Goal: Transaction & Acquisition: Purchase product/service

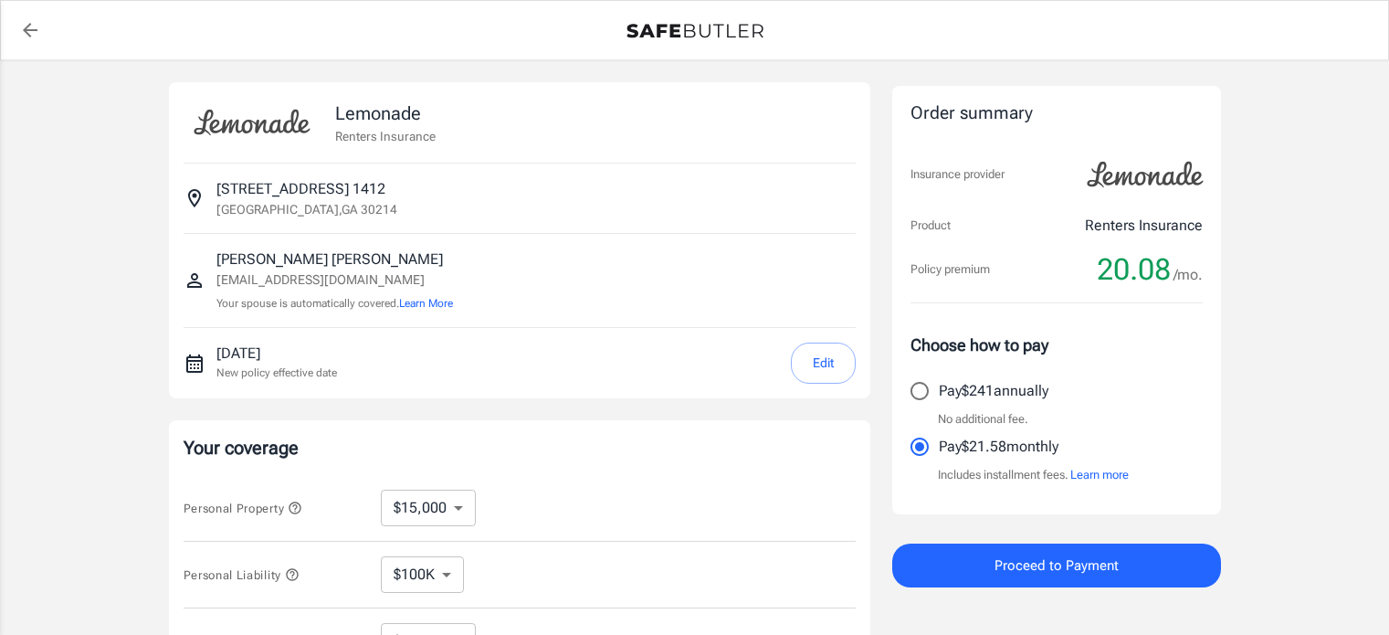
select select "15000"
select select "500"
click at [459, 504] on select "$10,000 $15,000 $20,000 $25,000 $30,000 $40,000 $50,000 $100K $150K $200K $250K" at bounding box center [428, 507] width 95 height 37
select select "50000"
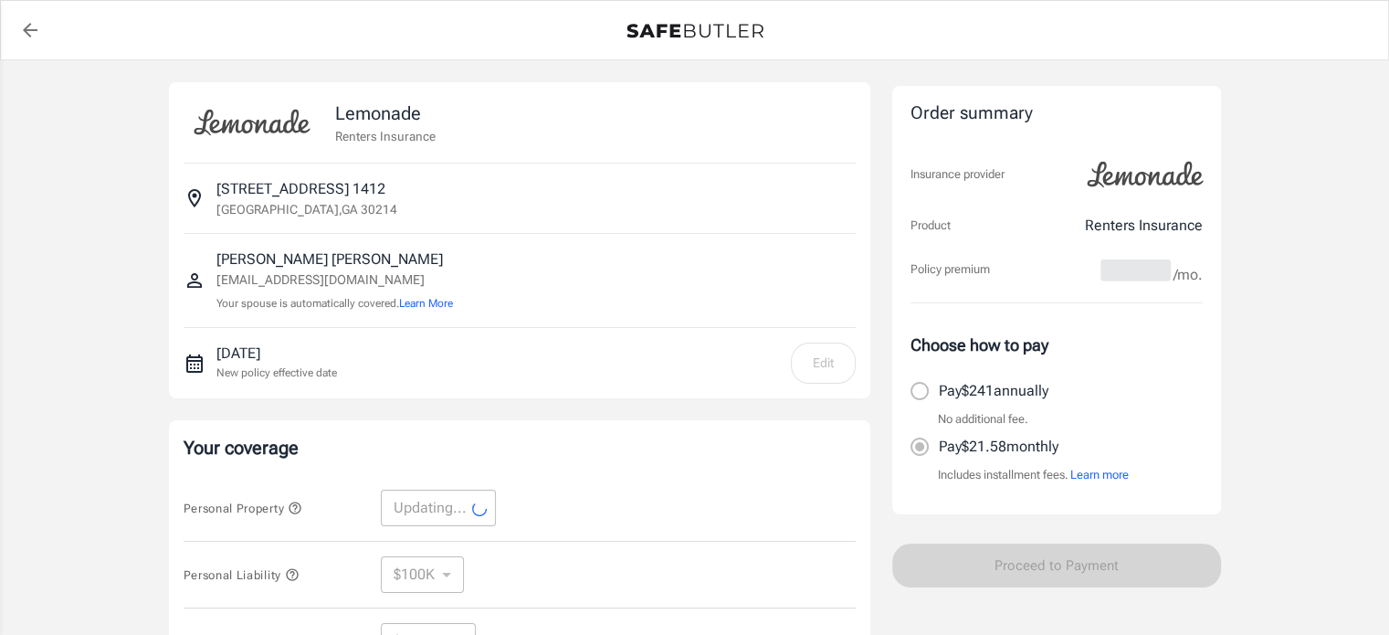
select select "50000"
select select "15000"
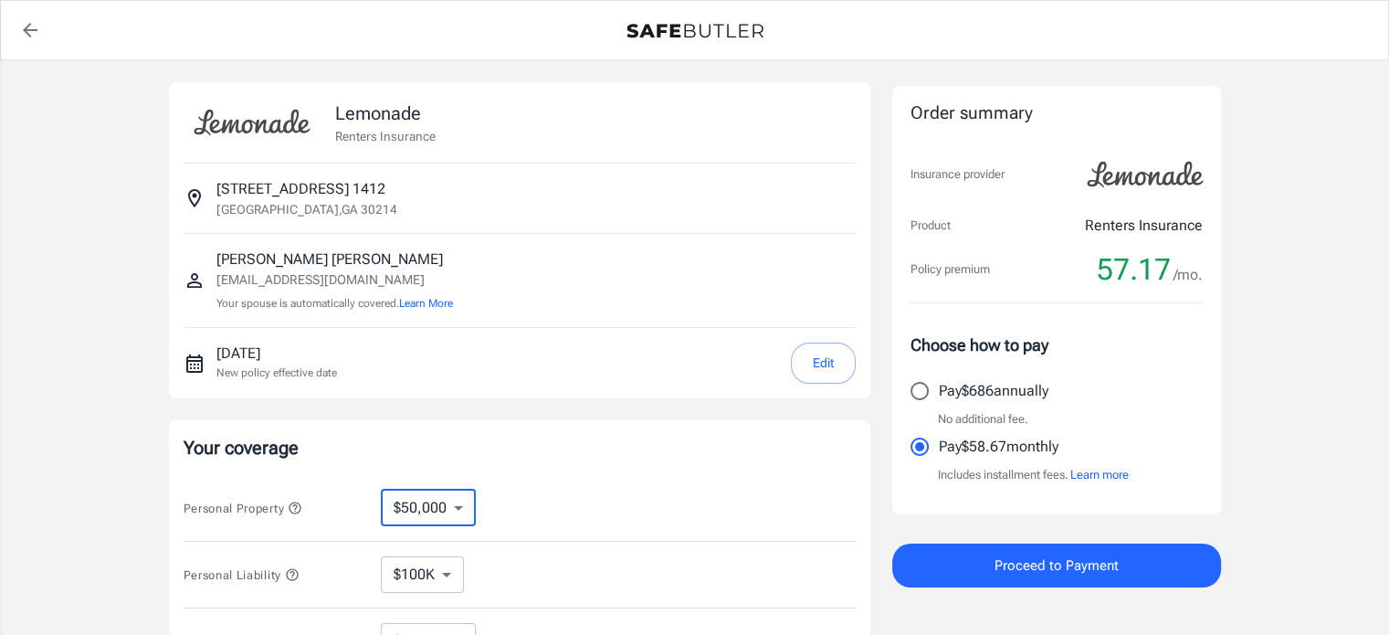
click at [457, 501] on select "$10,000 $15,000 $20,000 $25,000 $30,000 $40,000 $50,000 $100K $150K $200K $250K" at bounding box center [428, 507] width 95 height 37
select select "30000"
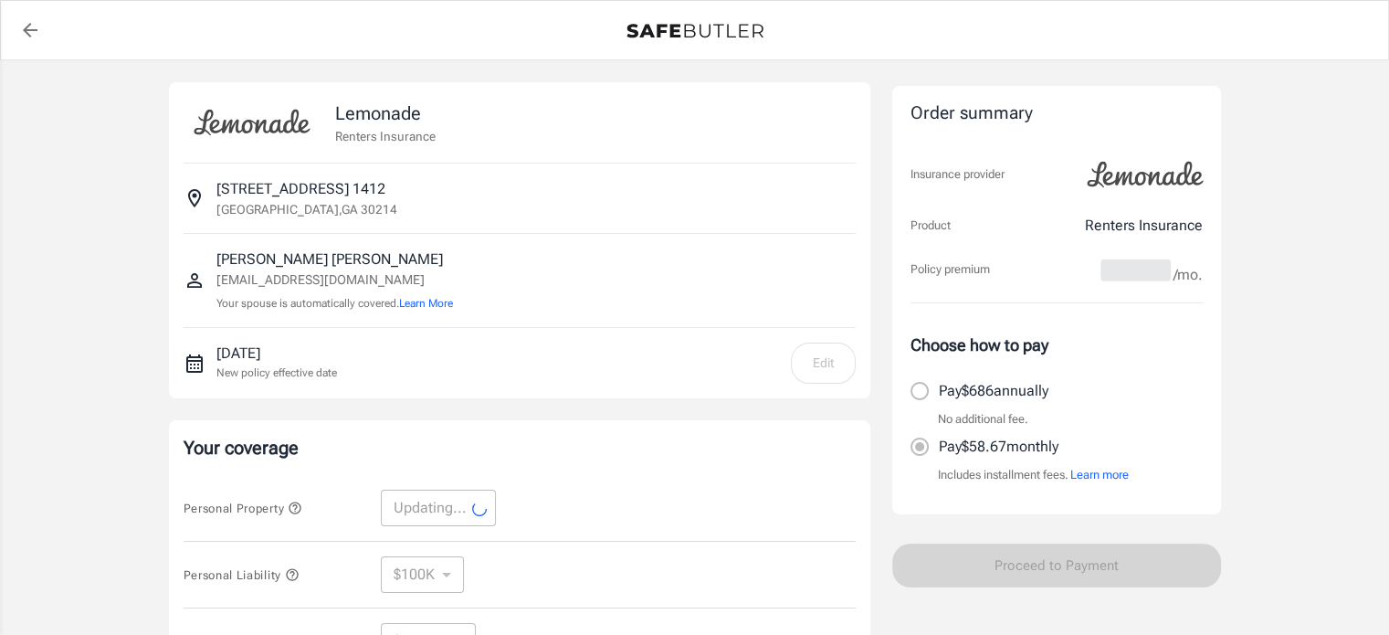
select select "30000"
select select "9000"
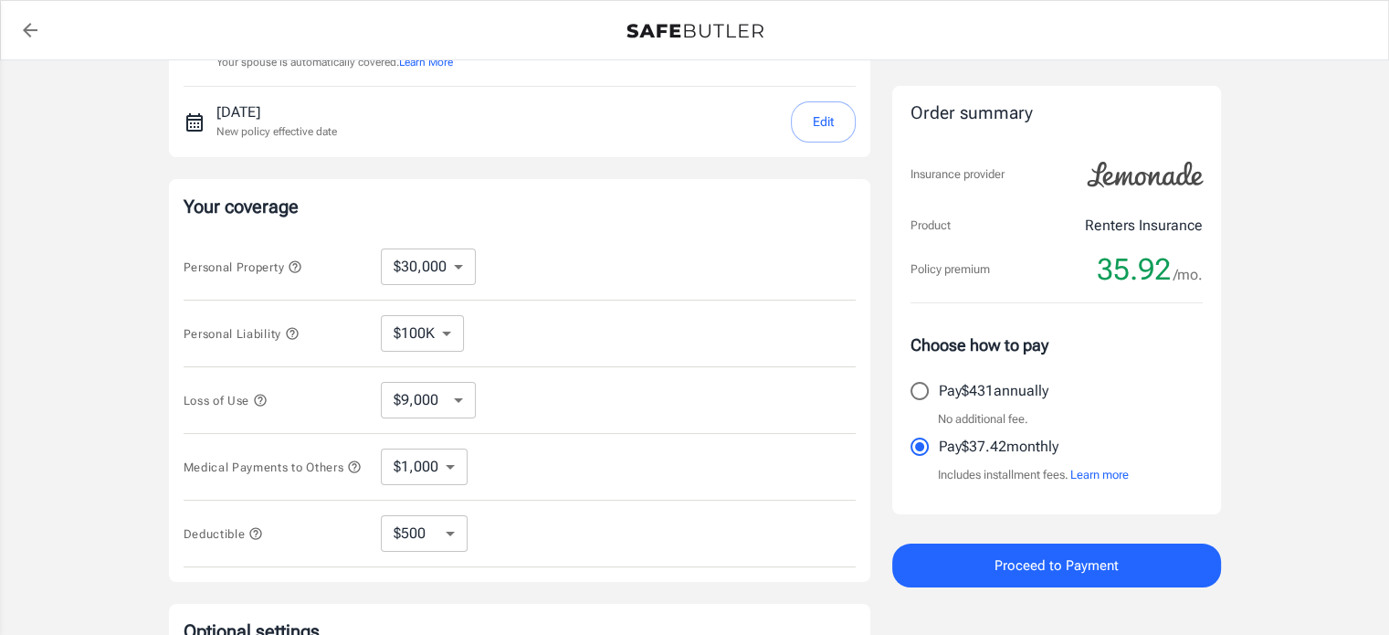
scroll to position [245, 0]
click at [453, 540] on select "$250 $500 $1,000 $2,500" at bounding box center [424, 529] width 87 height 37
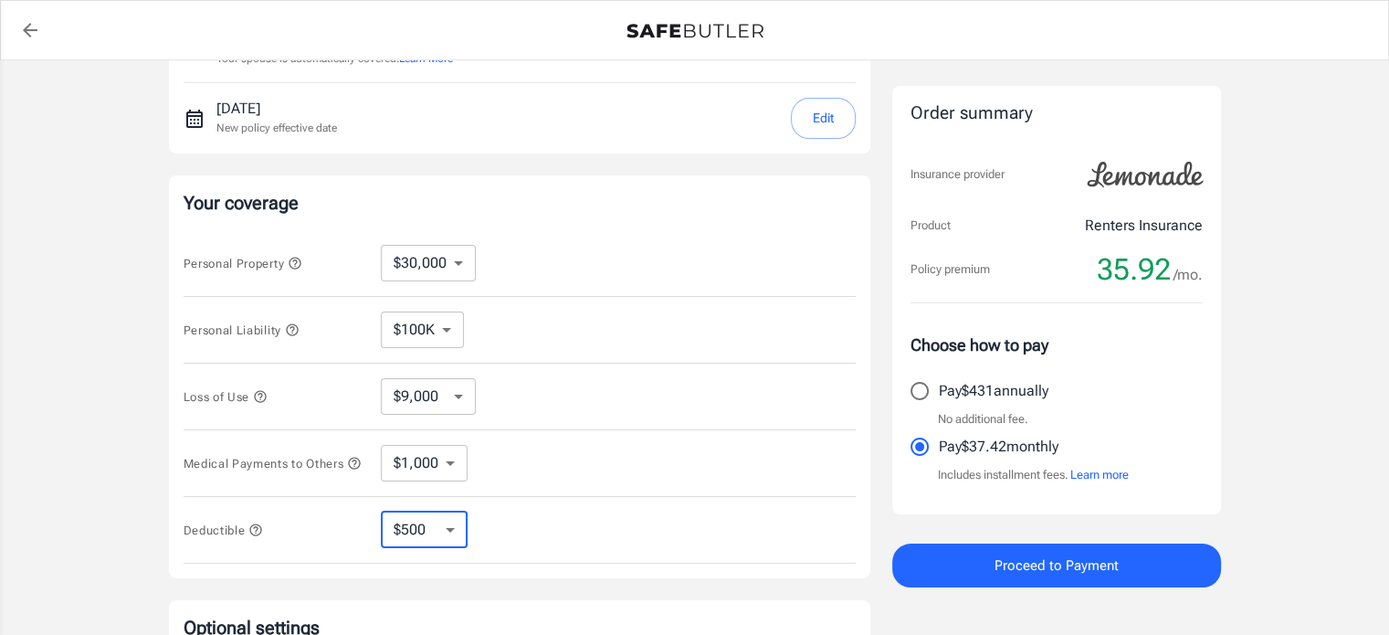
select select "250"
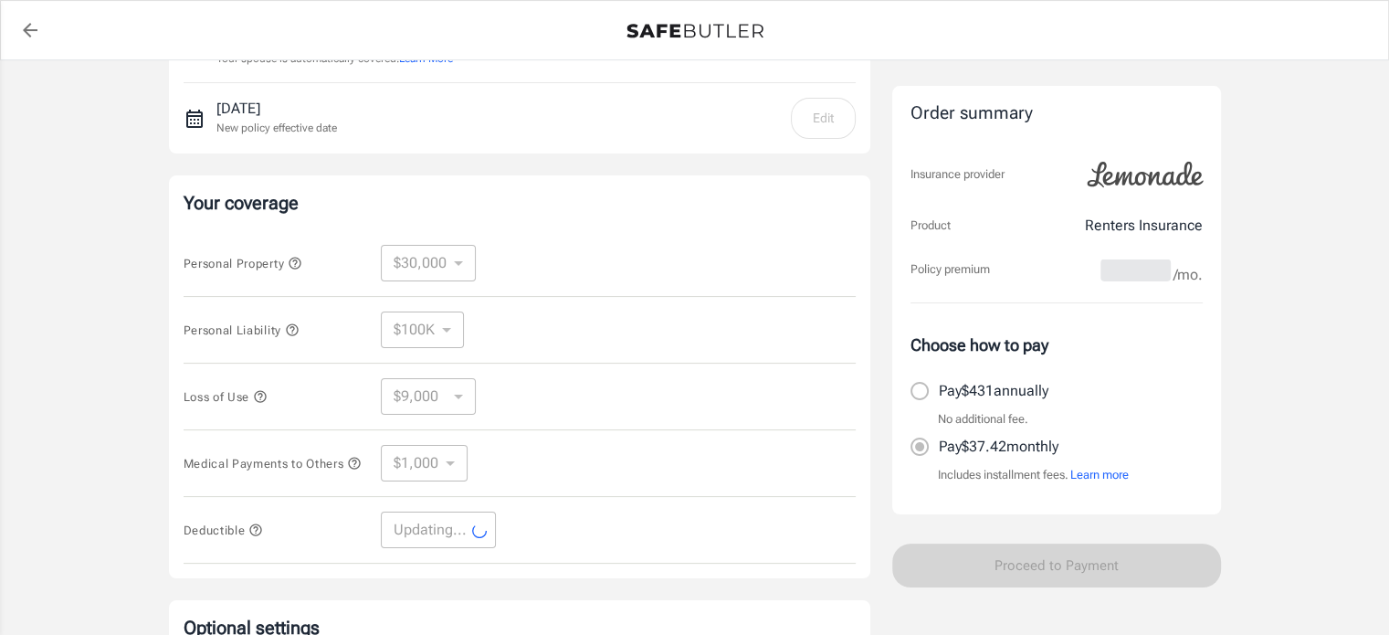
select select "250"
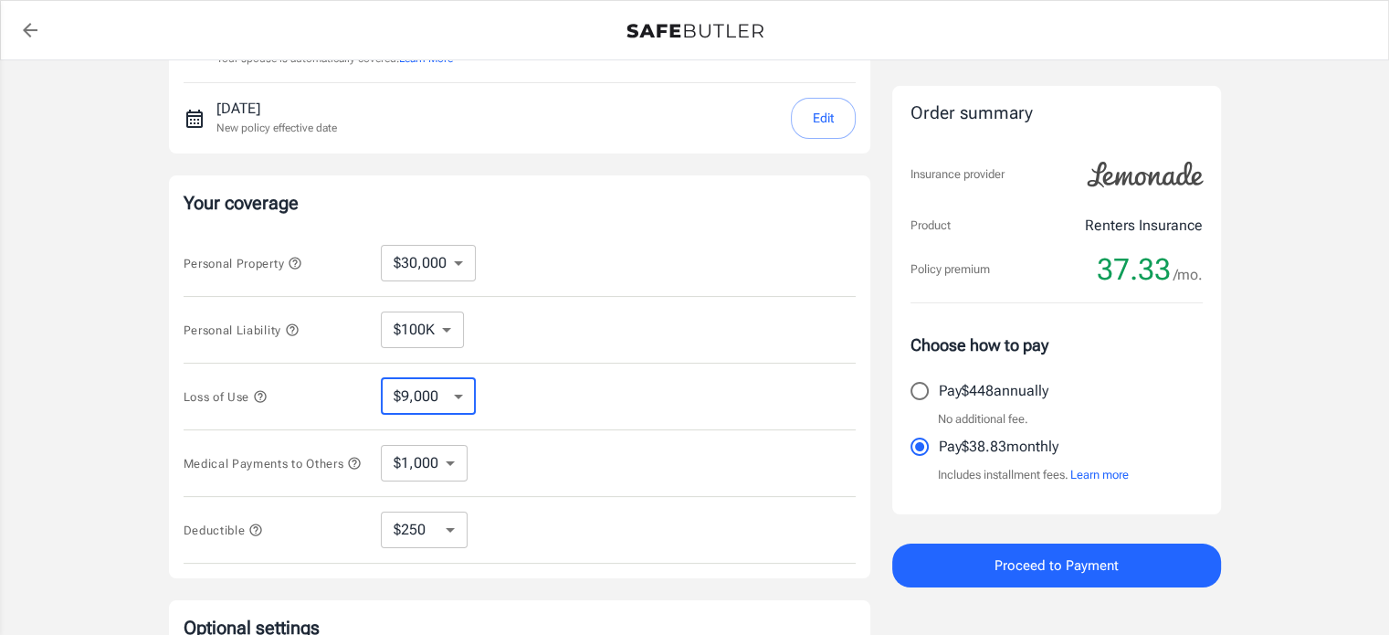
click at [463, 394] on select "$9,000 $15,000 $24,000 $36,000 $51,000 $72,000 $102K $144K $198K" at bounding box center [428, 396] width 95 height 37
select select "24000"
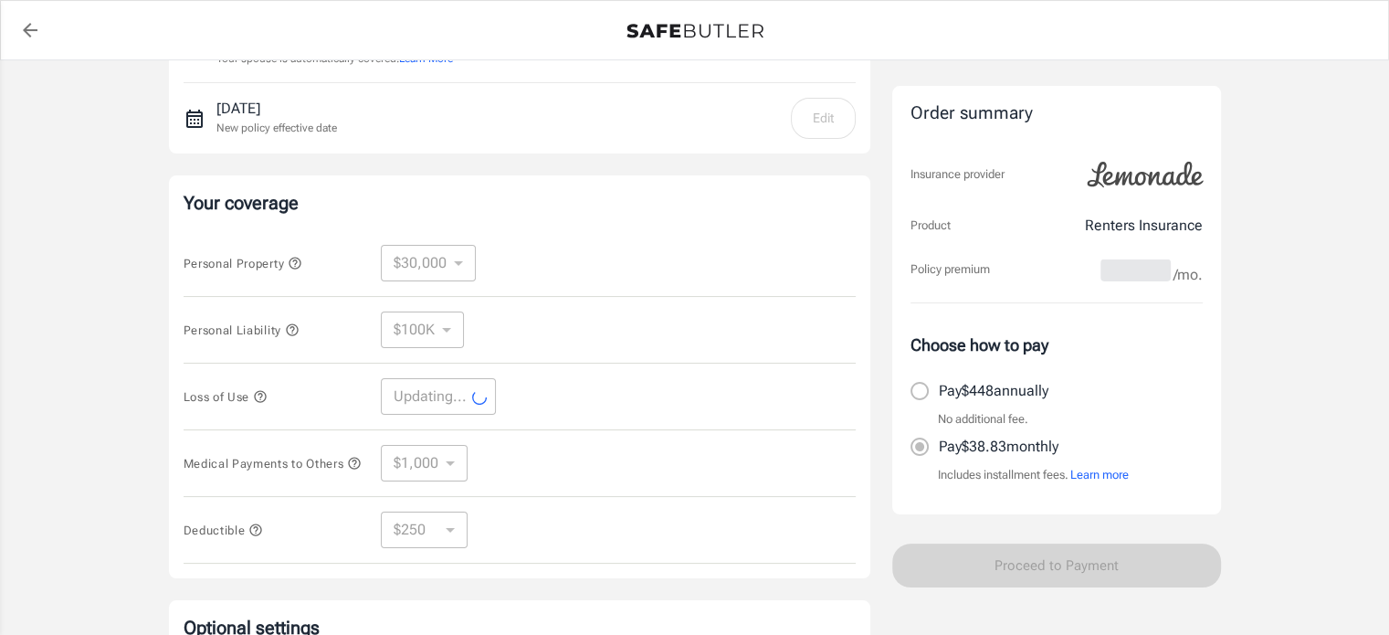
select select "24000"
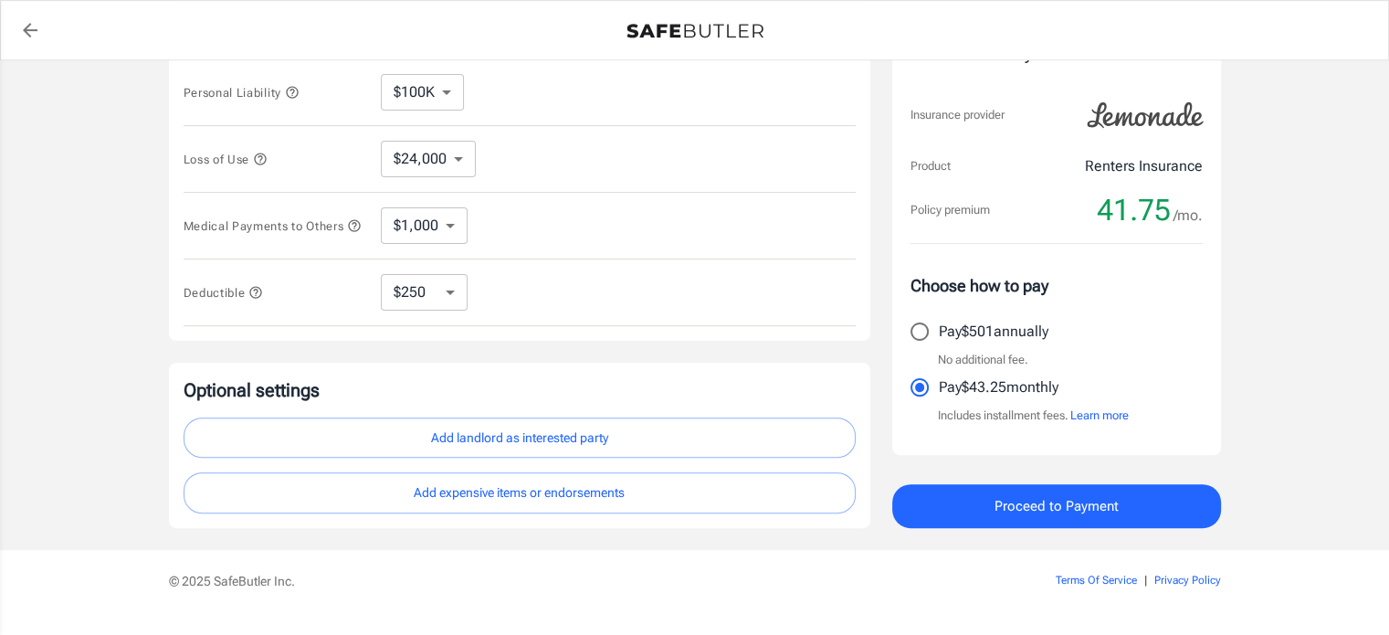
scroll to position [484, 0]
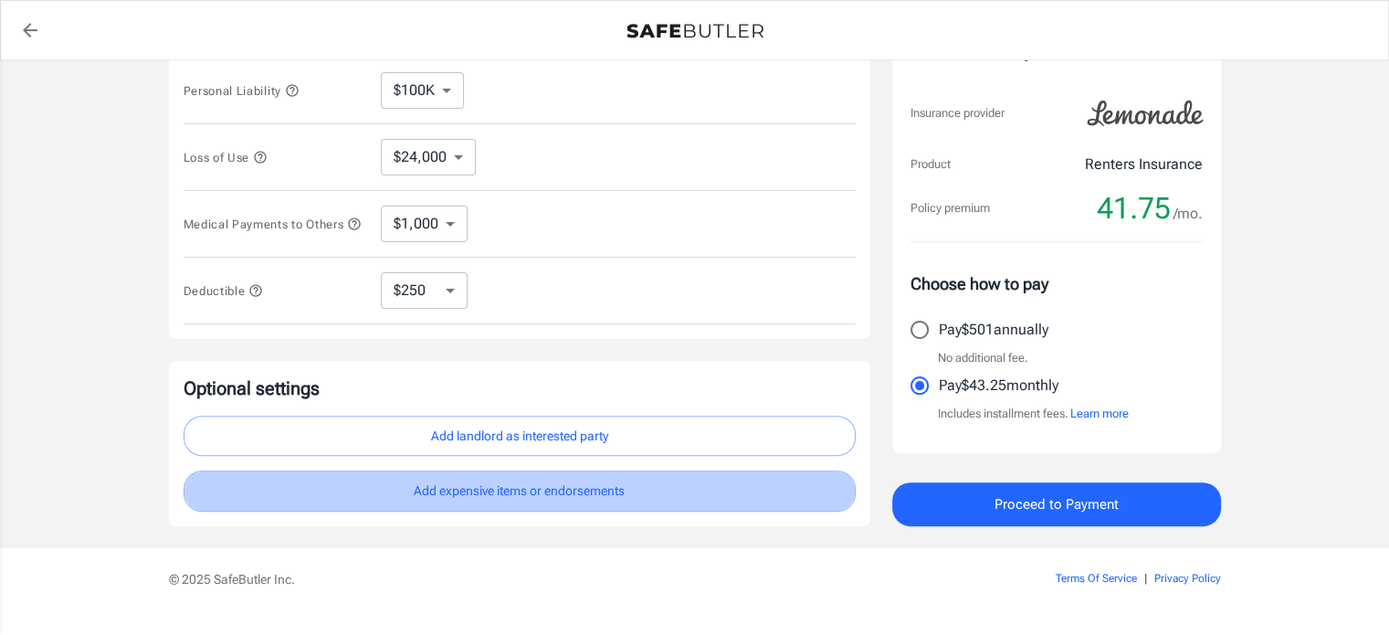
click at [456, 489] on button "Add expensive items or endorsements" at bounding box center [520, 490] width 672 height 41
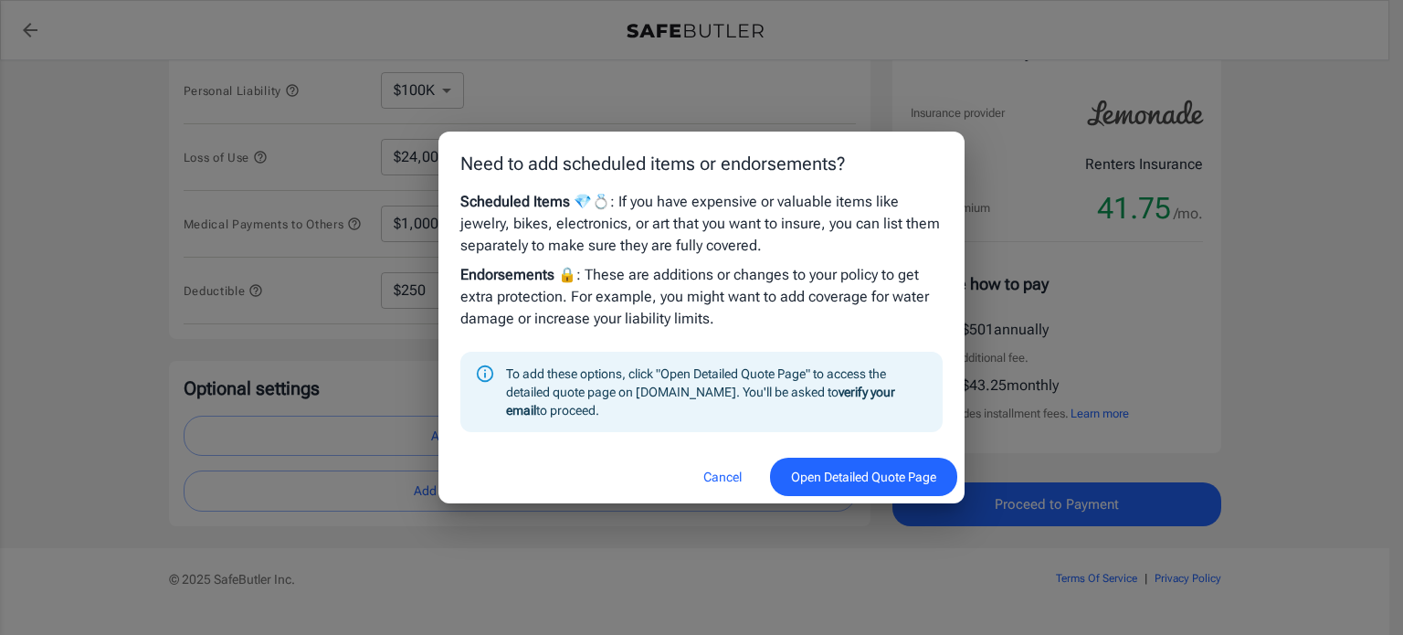
click at [825, 394] on div "To add these options, click "Open Detailed Quote Page" to access the detailed q…" at bounding box center [717, 391] width 422 height 69
click at [825, 467] on button "Open Detailed Quote Page" at bounding box center [863, 476] width 187 height 39
click at [697, 487] on button "Cancel" at bounding box center [722, 476] width 80 height 39
